Goal: Task Accomplishment & Management: Manage account settings

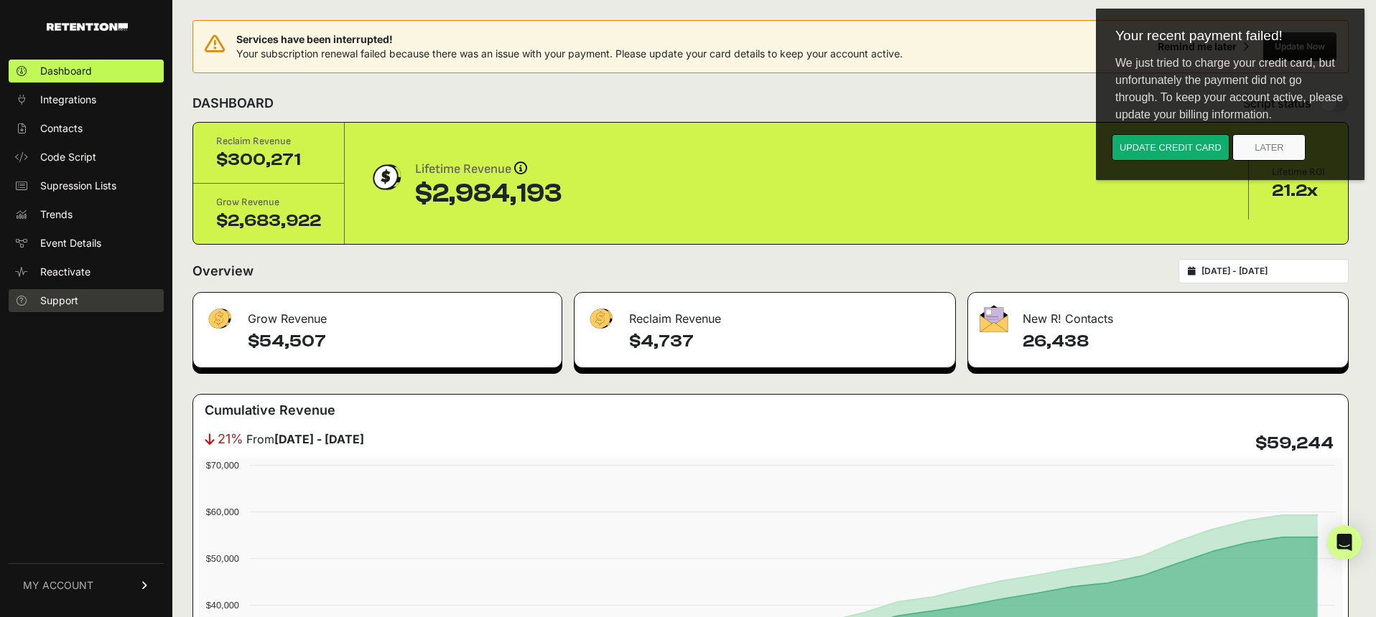
click at [50, 299] on span "Support" at bounding box center [59, 301] width 38 height 14
click at [82, 587] on span "MY ACCOUNT" at bounding box center [58, 586] width 70 height 14
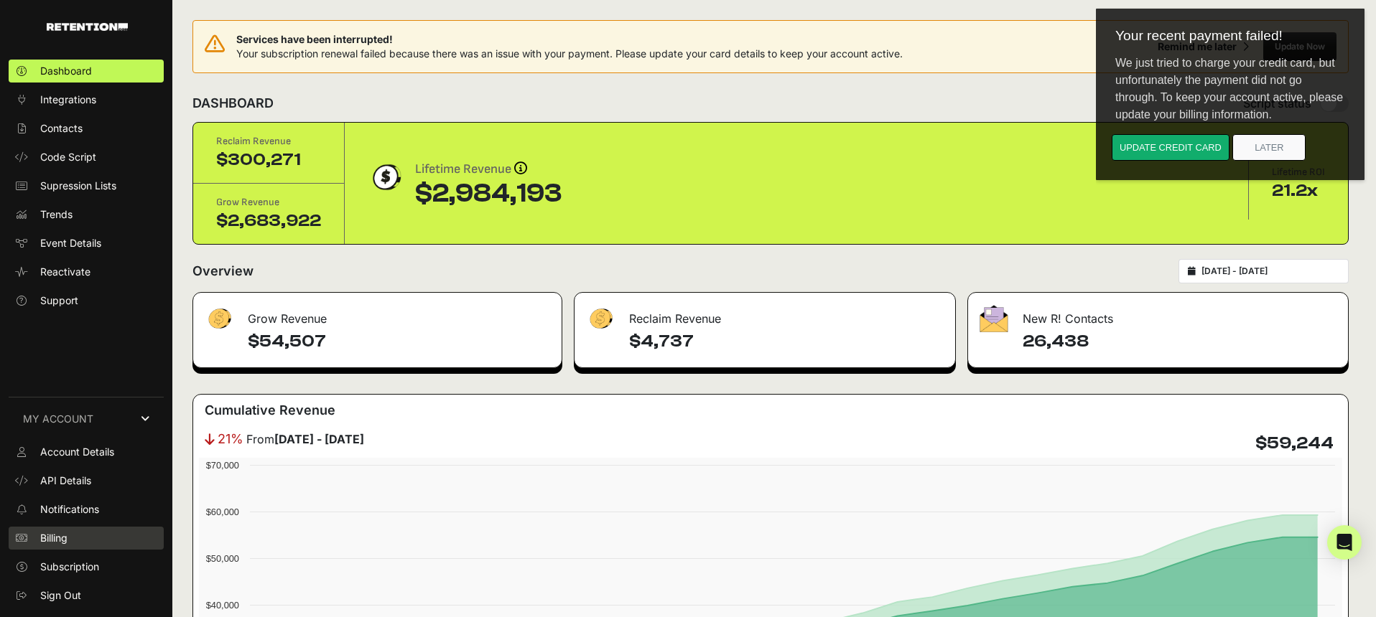
click at [69, 539] on link "Billing" at bounding box center [86, 538] width 155 height 23
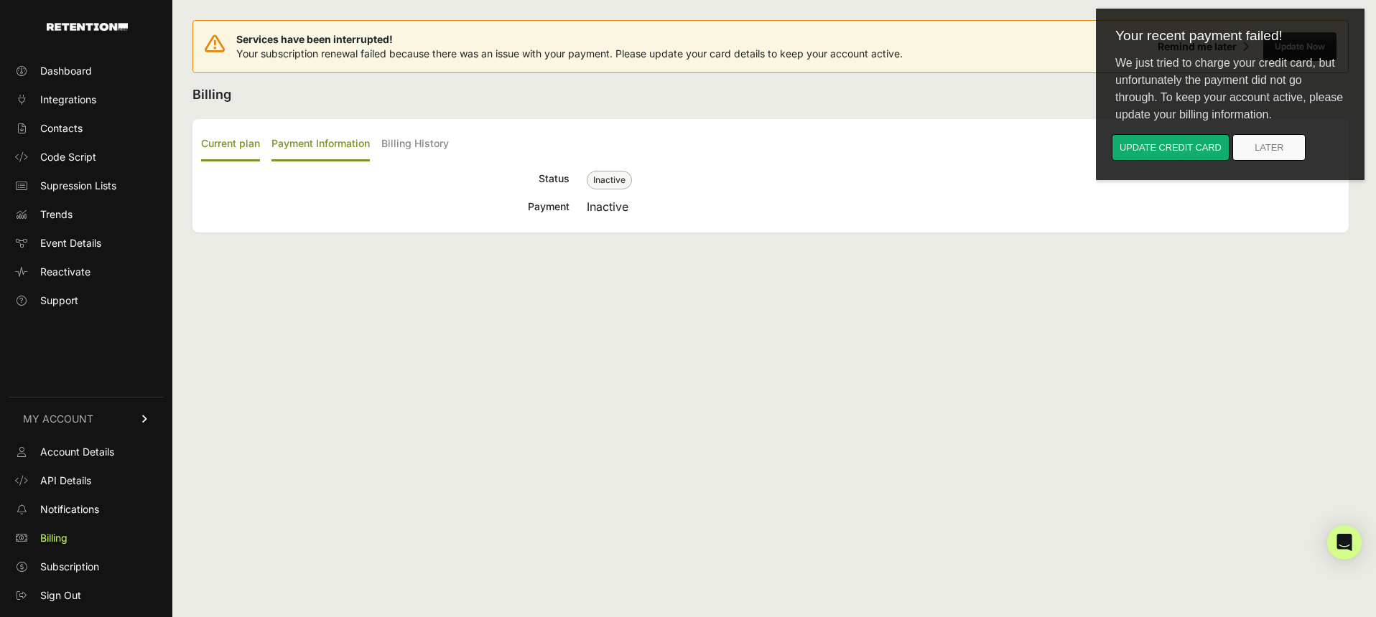
click at [344, 141] on label "Payment Information" at bounding box center [320, 145] width 98 height 34
click at [0, 0] on input "Payment Information" at bounding box center [0, 0] width 0 height 0
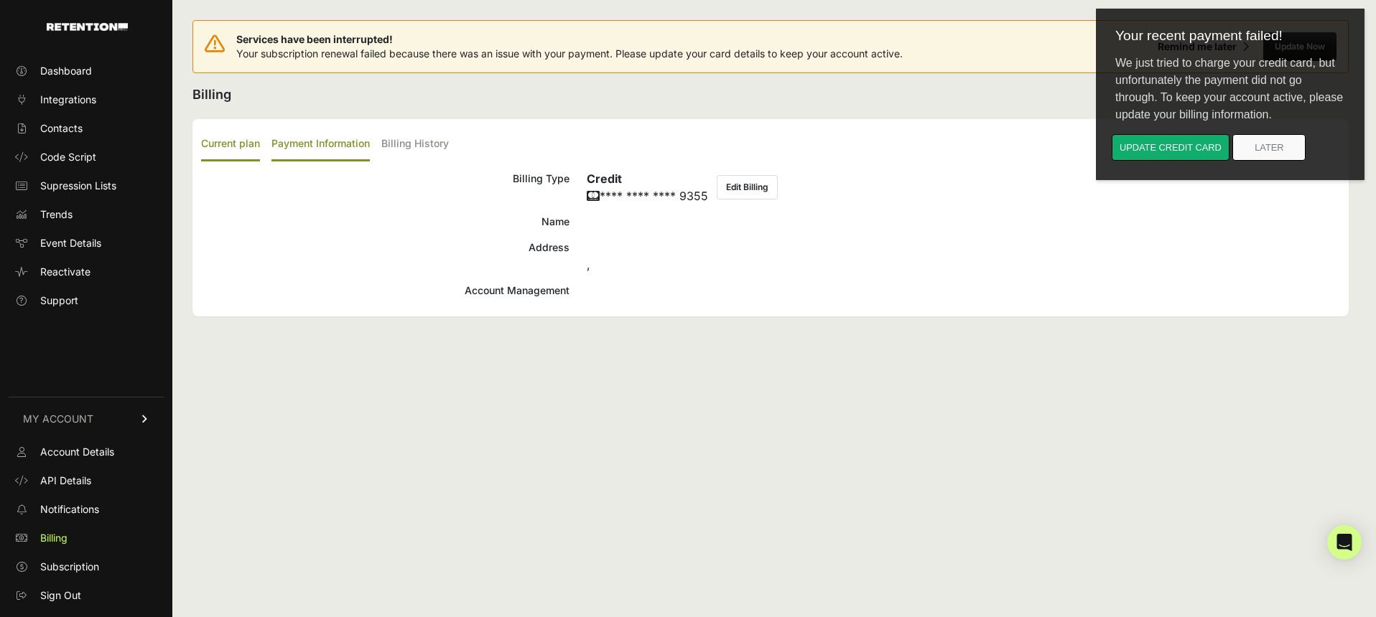
click at [241, 145] on label "Current plan" at bounding box center [230, 145] width 59 height 34
click at [0, 0] on input "Current plan" at bounding box center [0, 0] width 0 height 0
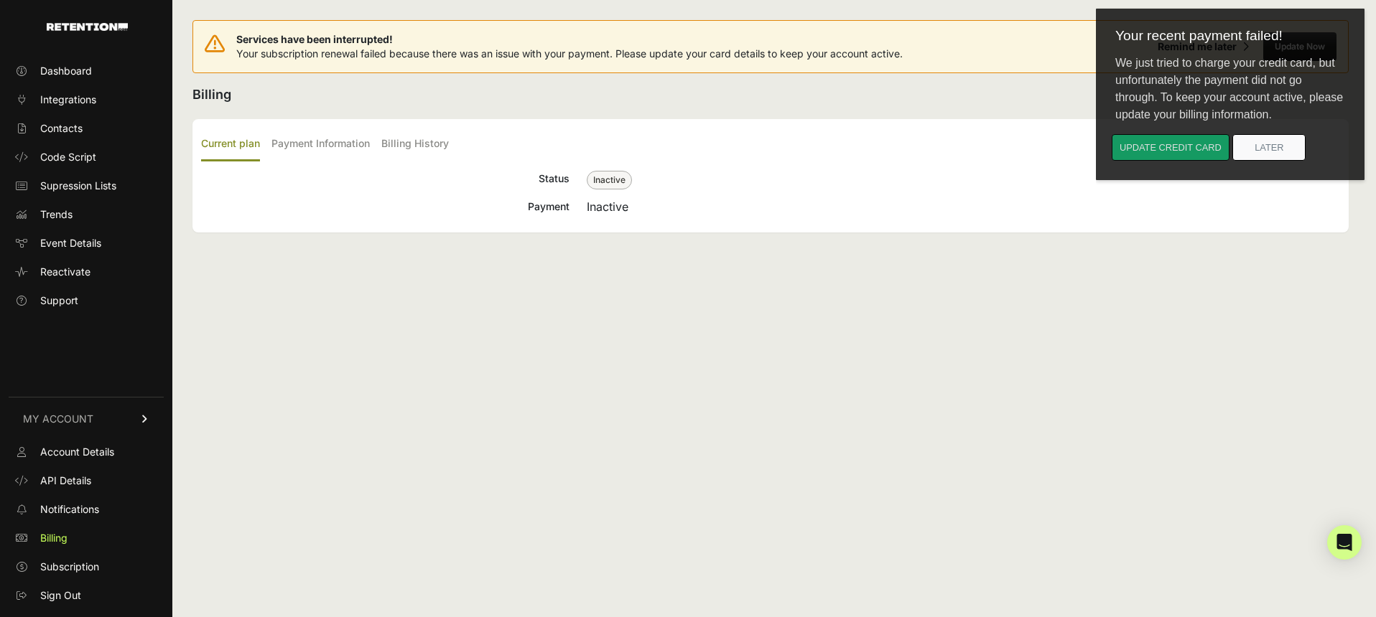
click at [1165, 146] on button "Update credit card" at bounding box center [1170, 147] width 118 height 27
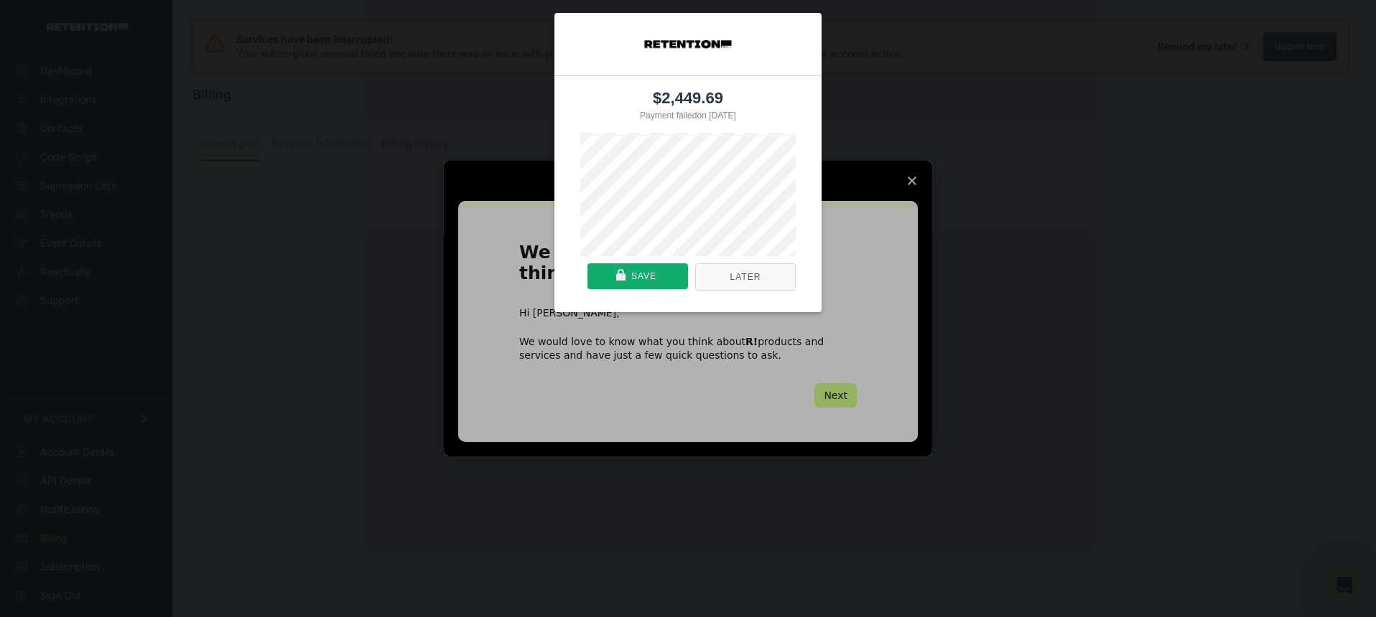
click at [749, 280] on button "Later" at bounding box center [745, 277] width 101 height 27
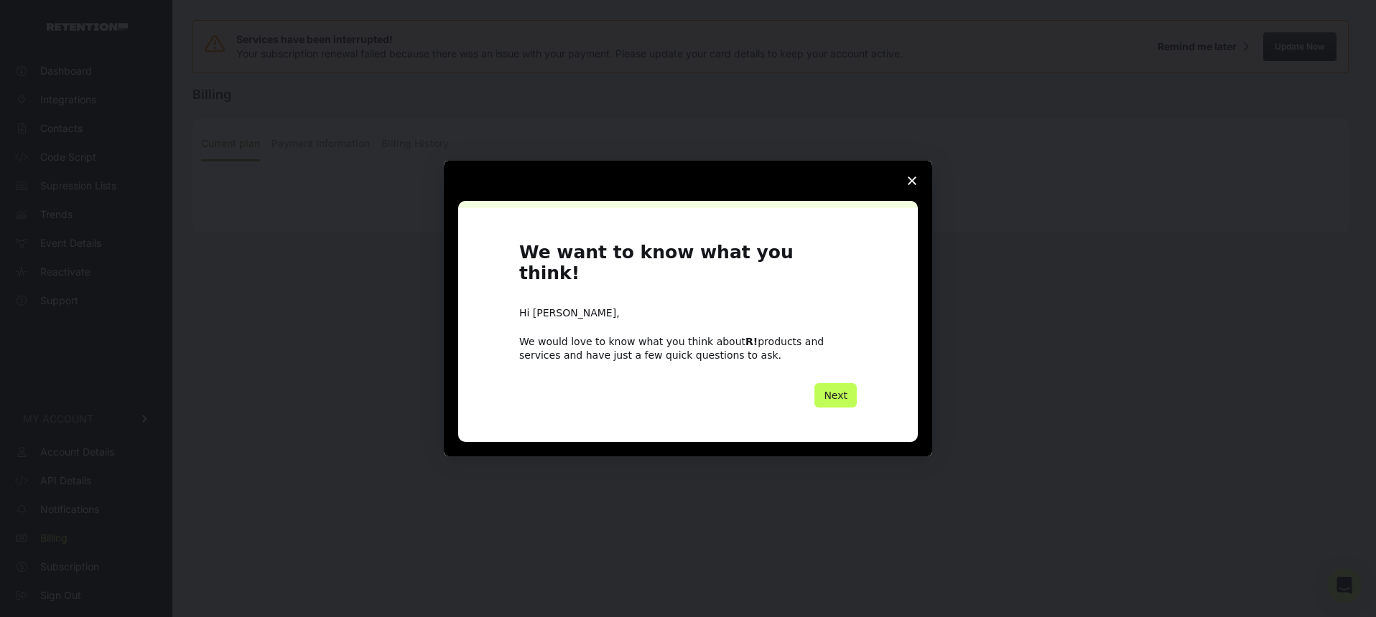
click at [830, 386] on button "Next" at bounding box center [835, 395] width 42 height 24
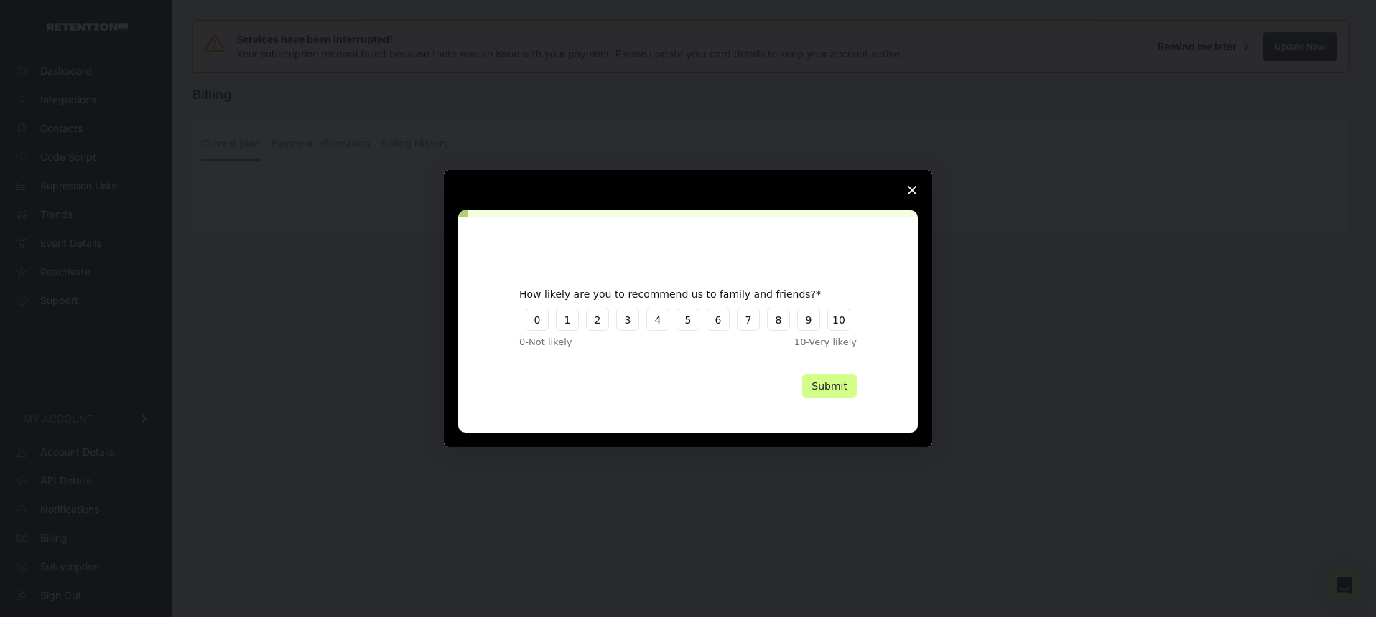
click at [914, 183] on span "Close survey" at bounding box center [912, 190] width 40 height 40
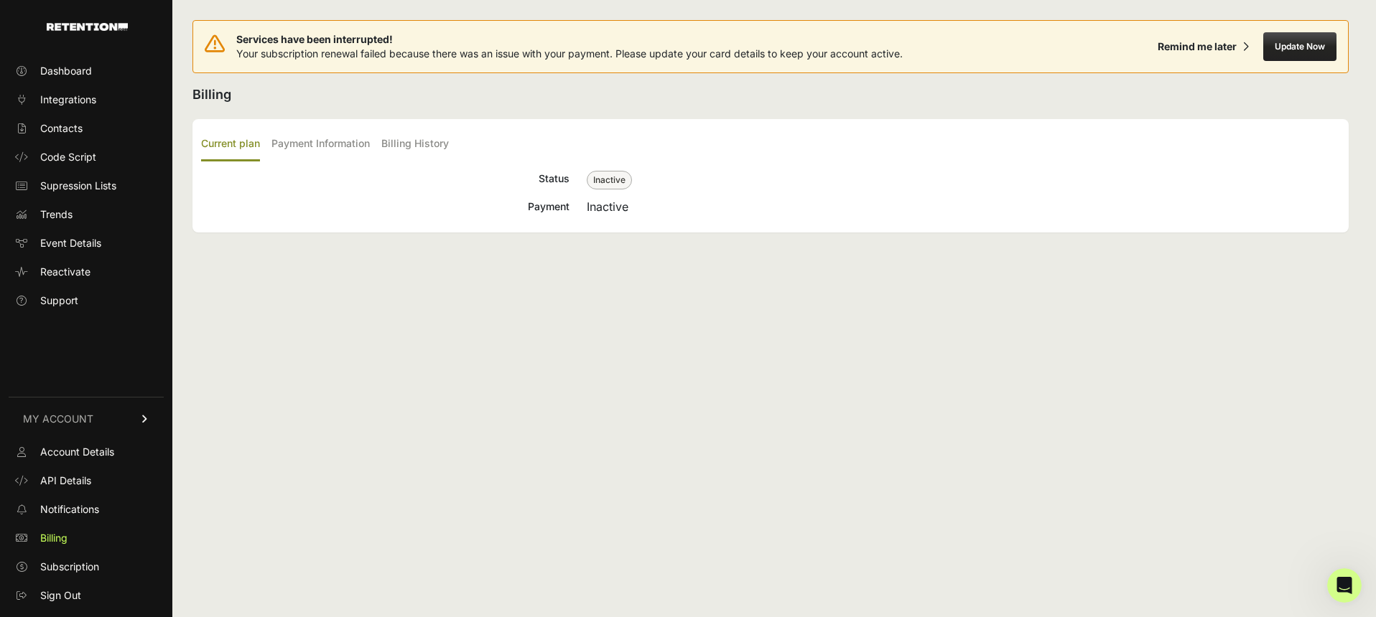
click at [1300, 44] on button "Update Now" at bounding box center [1299, 46] width 73 height 29
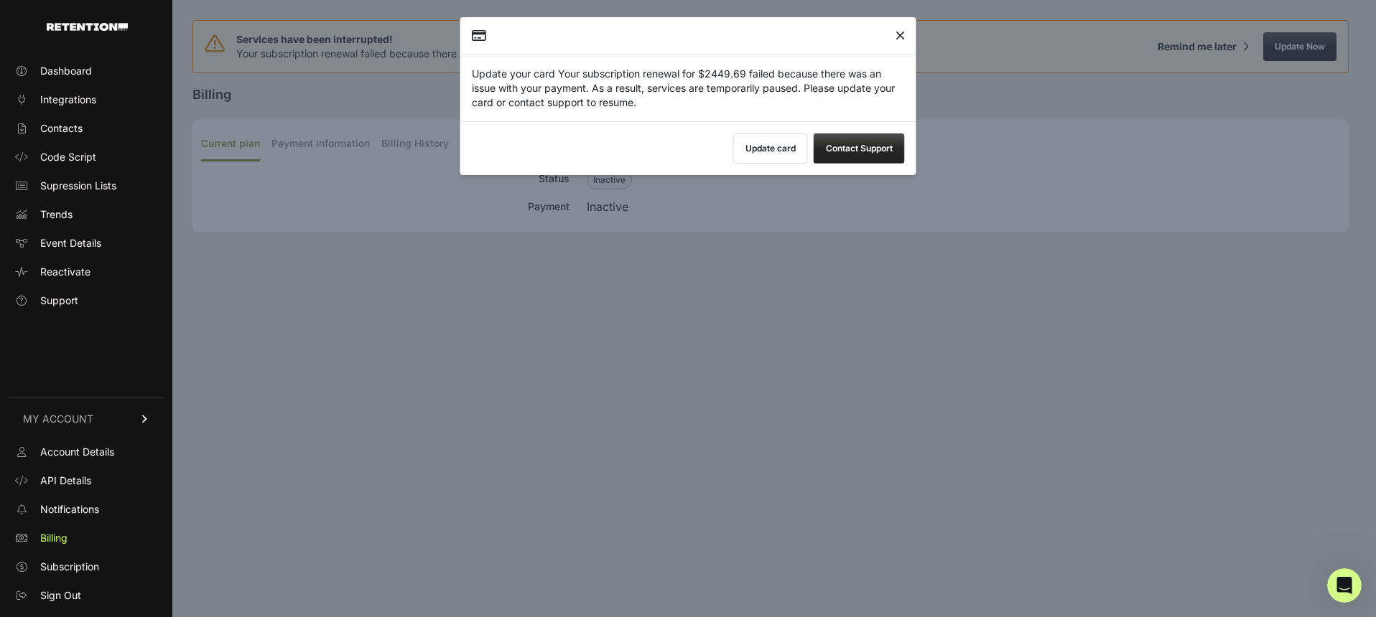
click at [765, 153] on button "Update card" at bounding box center [770, 149] width 75 height 30
click at [903, 36] on icon "Close" at bounding box center [899, 36] width 9 height 1
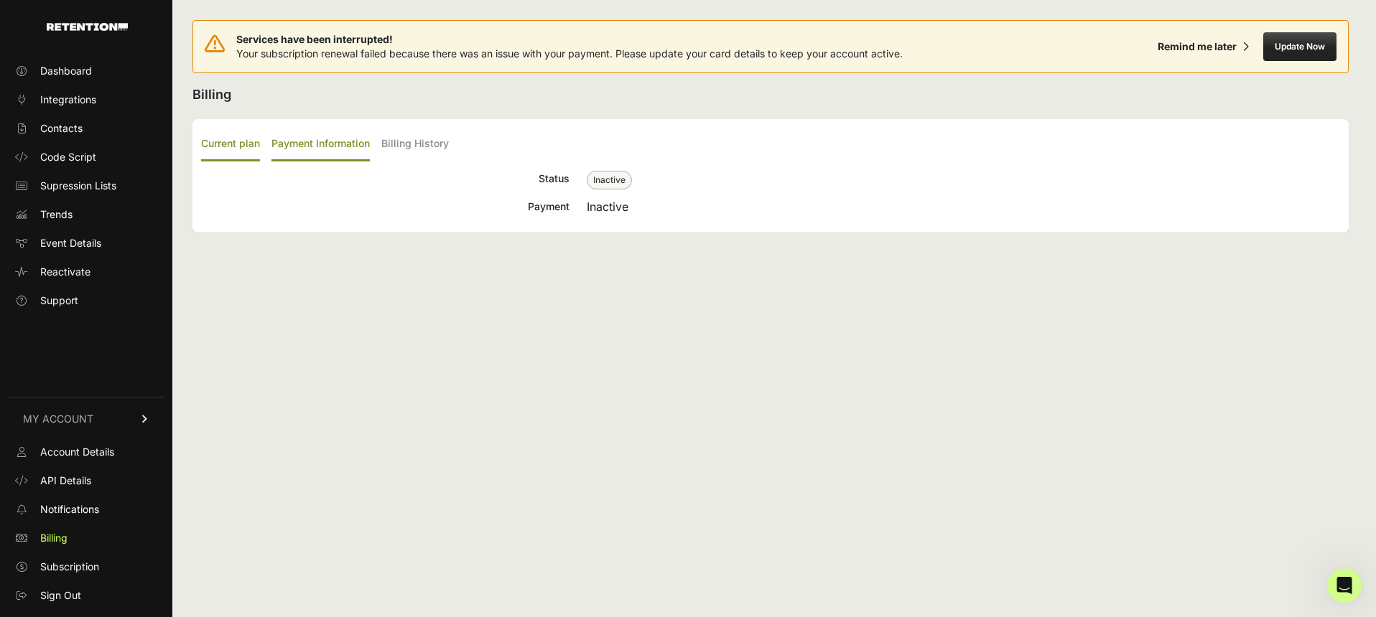
click at [312, 132] on label "Payment Information" at bounding box center [320, 145] width 98 height 34
click at [0, 0] on input "Payment Information" at bounding box center [0, 0] width 0 height 0
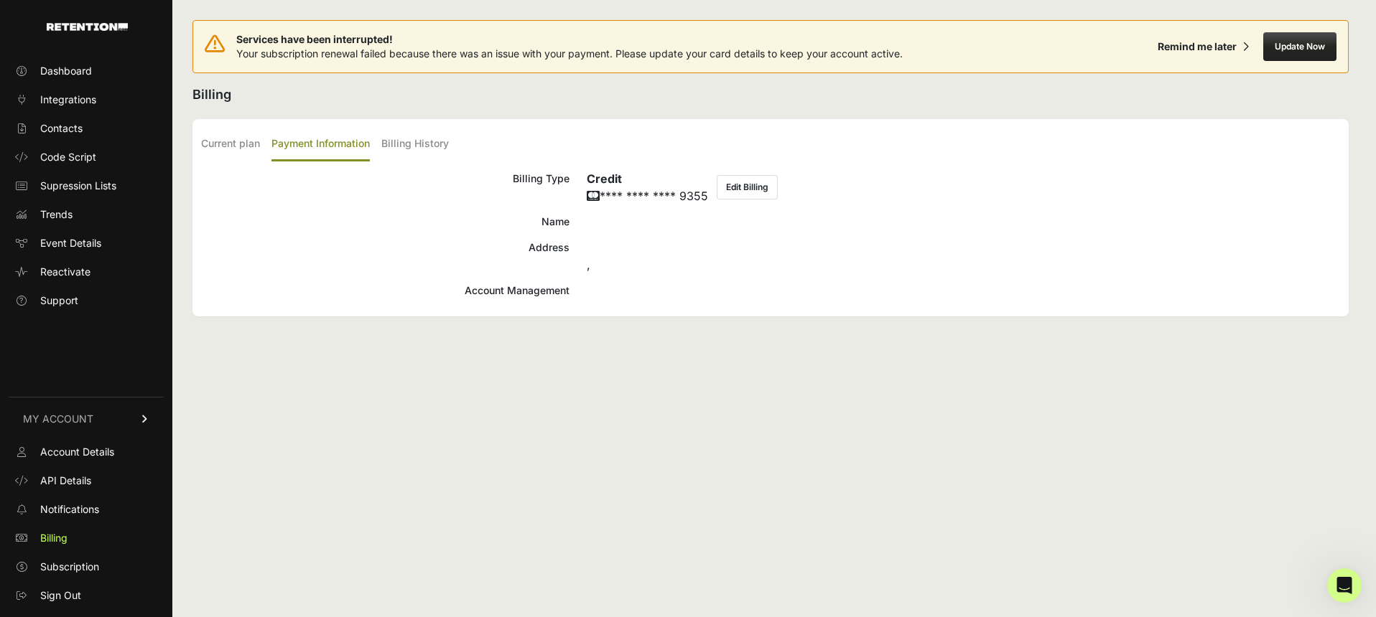
click at [330, 141] on label "Payment Information" at bounding box center [320, 145] width 98 height 34
click at [0, 0] on input "Payment Information" at bounding box center [0, 0] width 0 height 0
click at [416, 139] on label "Billing History" at bounding box center [414, 145] width 67 height 34
click at [0, 0] on input "Billing History" at bounding box center [0, 0] width 0 height 0
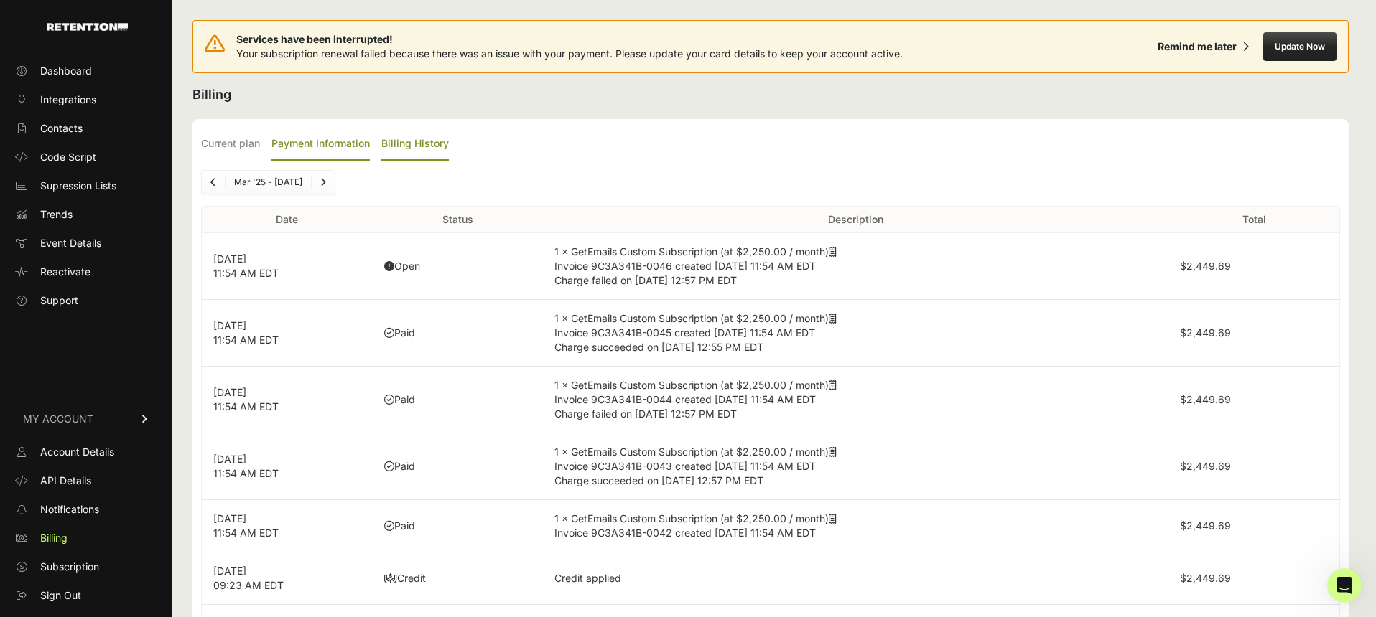
click at [302, 139] on label "Payment Information" at bounding box center [320, 145] width 98 height 34
click at [0, 0] on input "Payment Information" at bounding box center [0, 0] width 0 height 0
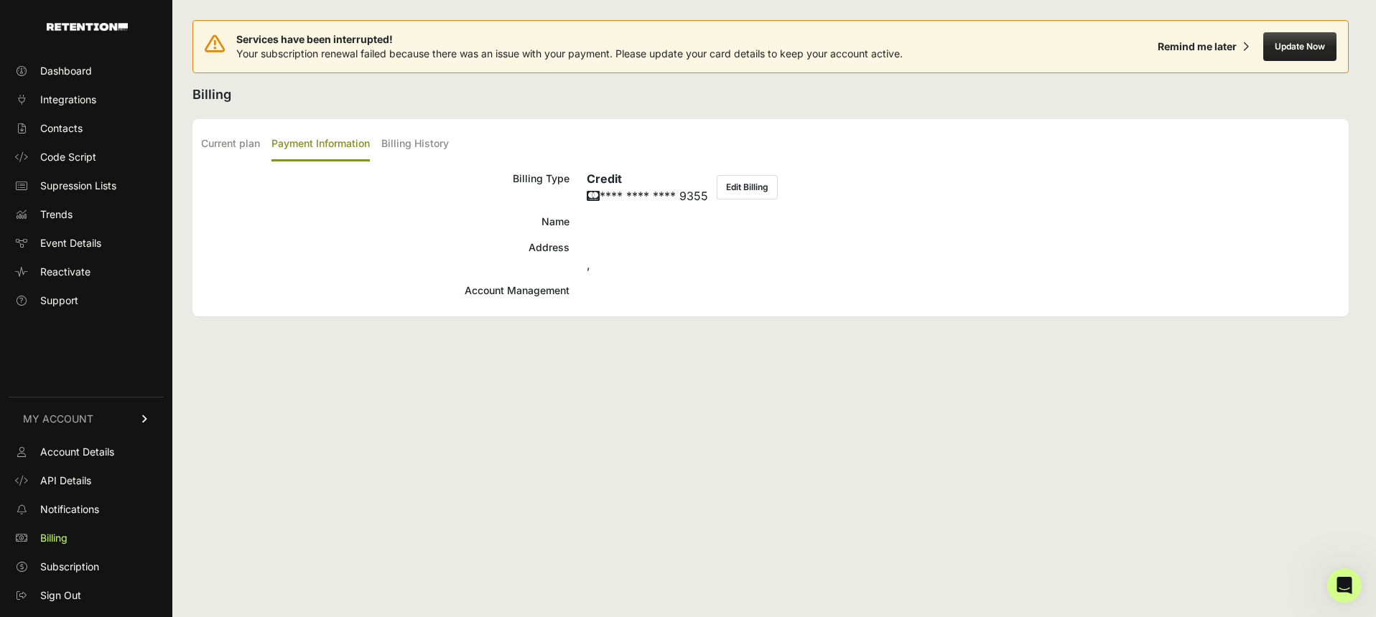
click at [299, 141] on label "Payment Information" at bounding box center [320, 145] width 98 height 34
click at [0, 0] on input "Payment Information" at bounding box center [0, 0] width 0 height 0
click at [237, 141] on label "Current plan" at bounding box center [230, 145] width 59 height 34
click at [0, 0] on input "Current plan" at bounding box center [0, 0] width 0 height 0
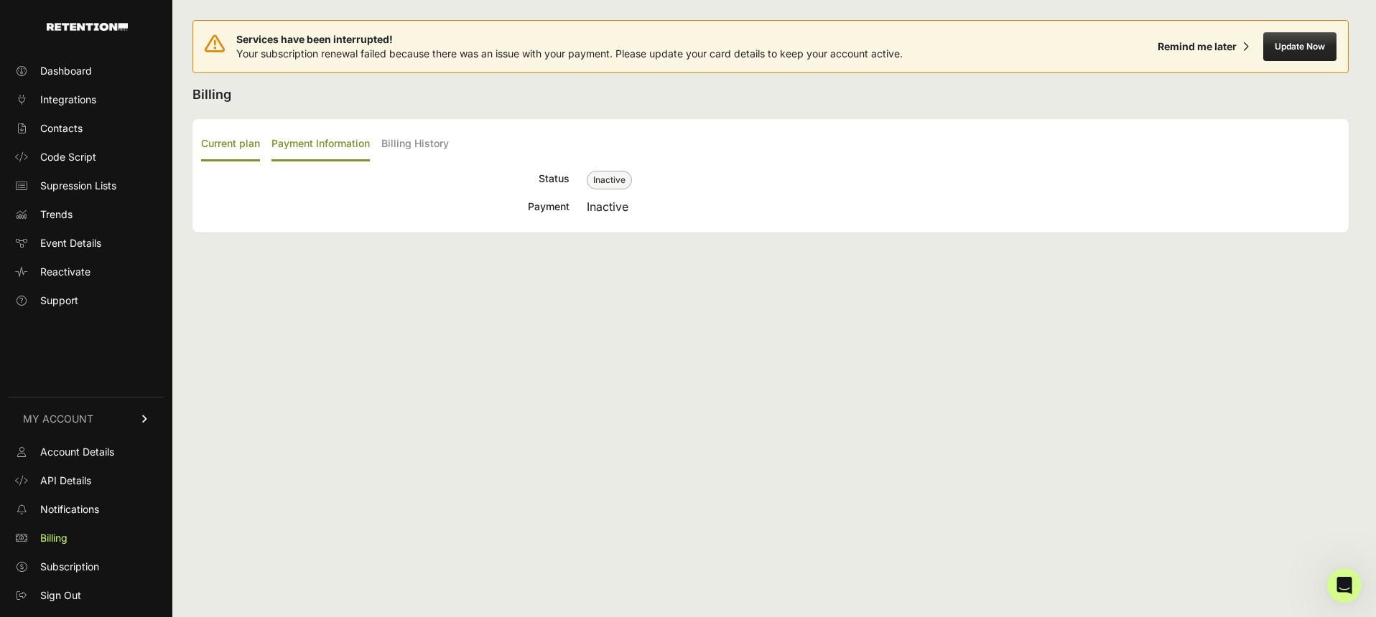
click at [298, 141] on label "Payment Information" at bounding box center [320, 145] width 98 height 34
click at [0, 0] on input "Payment Information" at bounding box center [0, 0] width 0 height 0
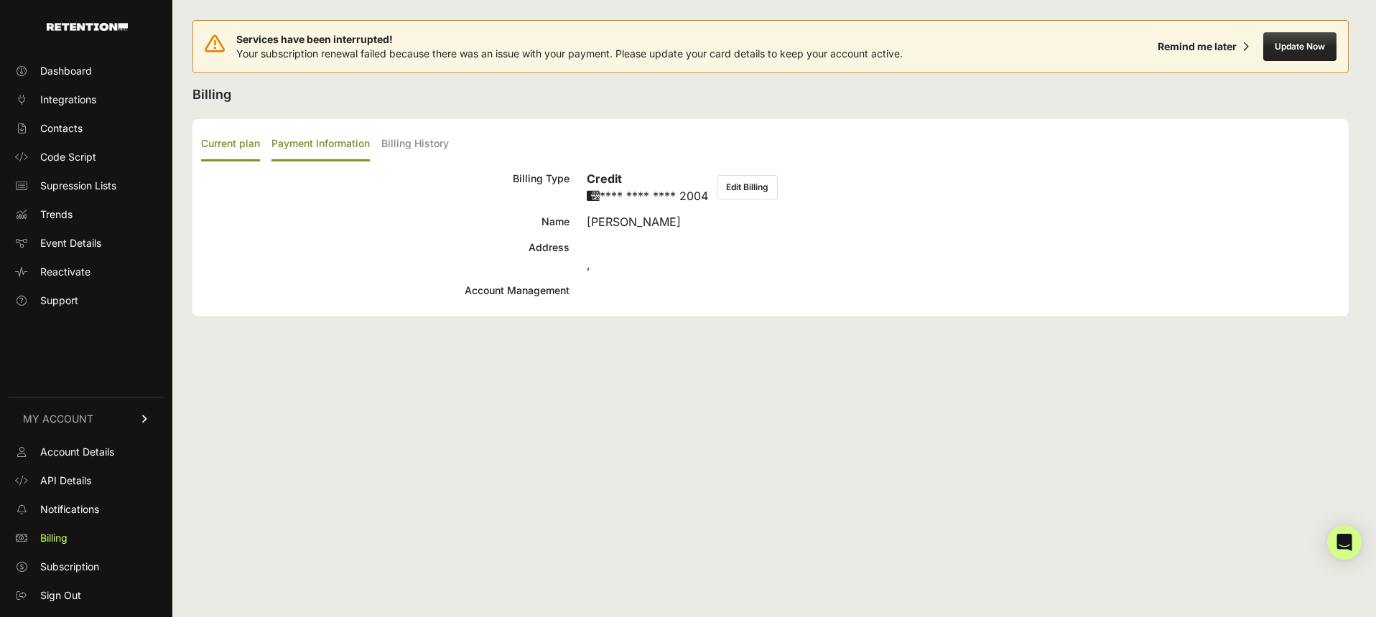
click at [217, 141] on label "Current plan" at bounding box center [230, 145] width 59 height 34
click at [0, 0] on input "Current plan" at bounding box center [0, 0] width 0 height 0
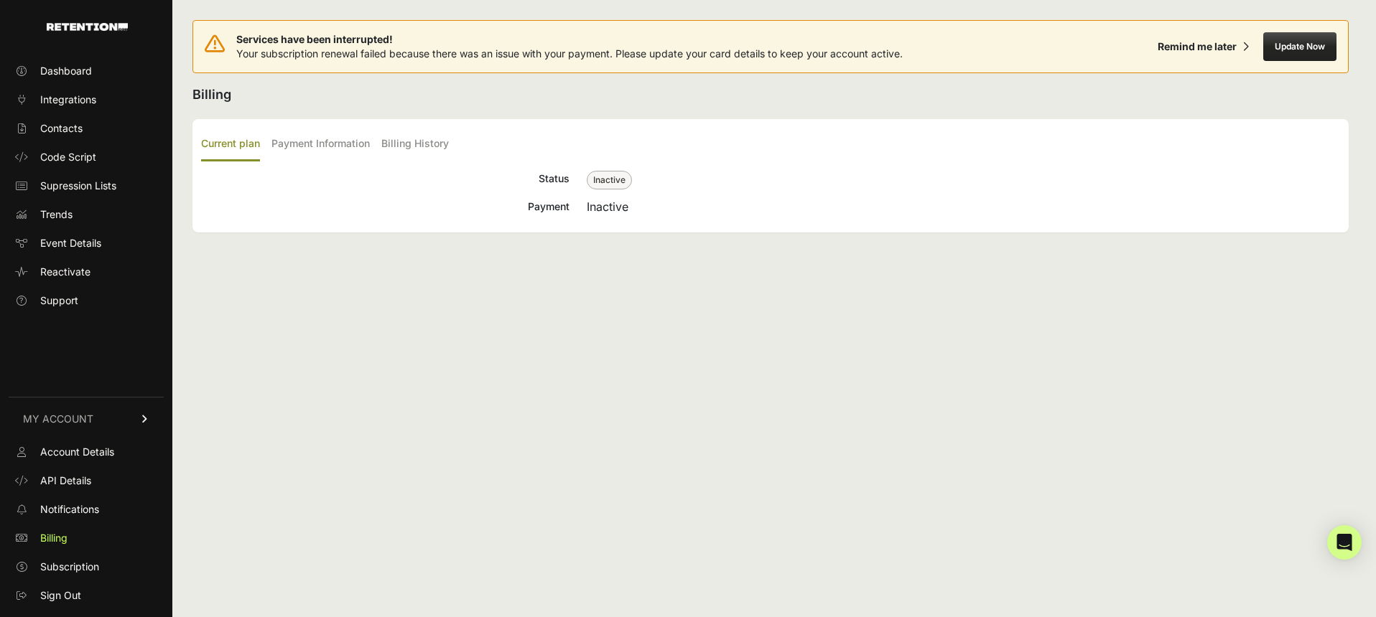
click at [217, 141] on label "Current plan" at bounding box center [230, 145] width 59 height 34
click at [0, 0] on input "Current plan" at bounding box center [0, 0] width 0 height 0
click at [414, 144] on label "Billing History" at bounding box center [414, 145] width 67 height 34
click at [0, 0] on input "Billing History" at bounding box center [0, 0] width 0 height 0
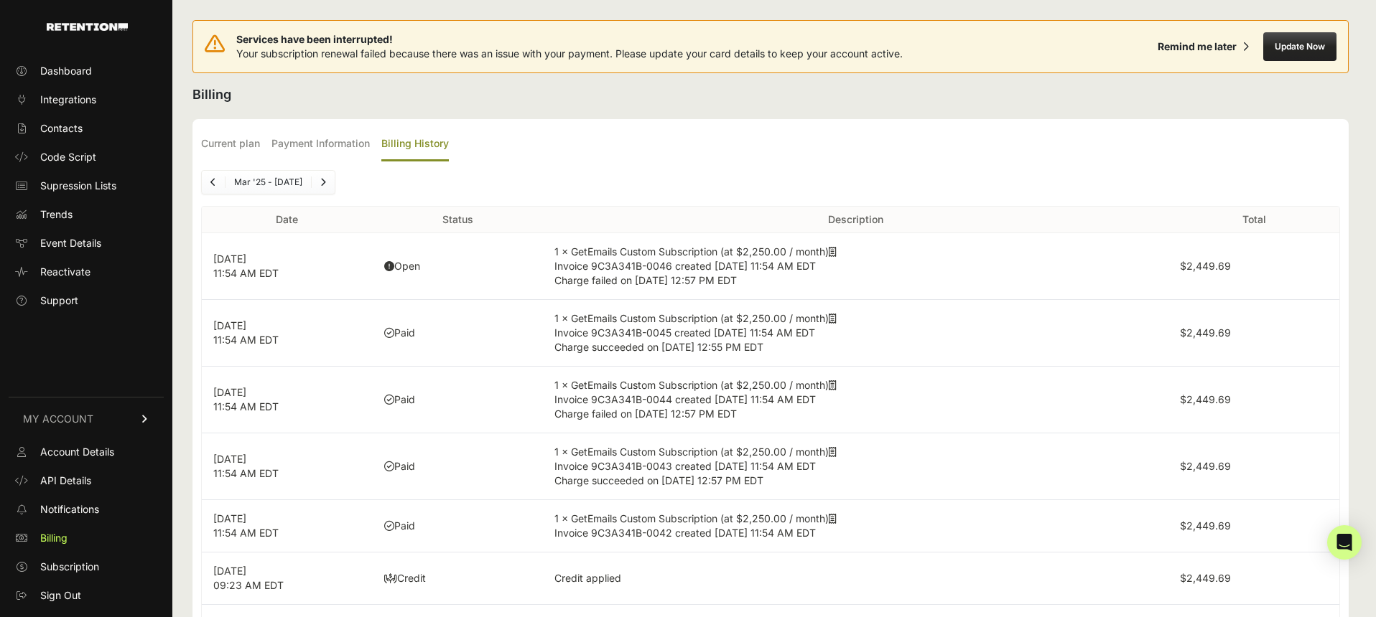
click at [414, 144] on label "Billing History" at bounding box center [414, 145] width 67 height 34
click at [0, 0] on input "Billing History" at bounding box center [0, 0] width 0 height 0
